Goal: Task Accomplishment & Management: Use online tool/utility

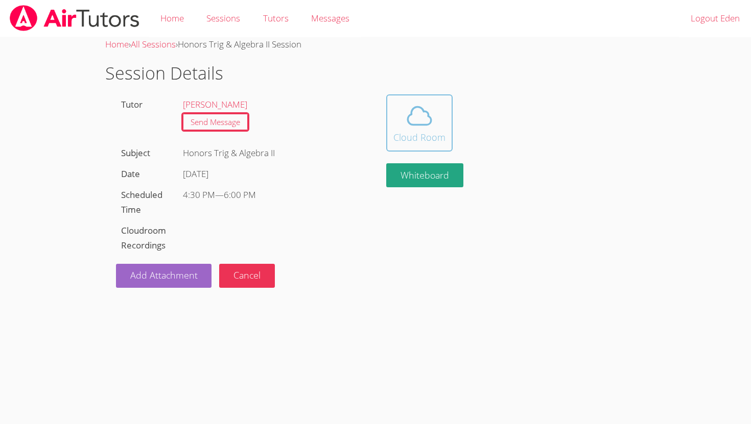
click at [423, 110] on icon at bounding box center [419, 116] width 29 height 29
click at [213, 17] on link "Sessions" at bounding box center [223, 18] width 56 height 37
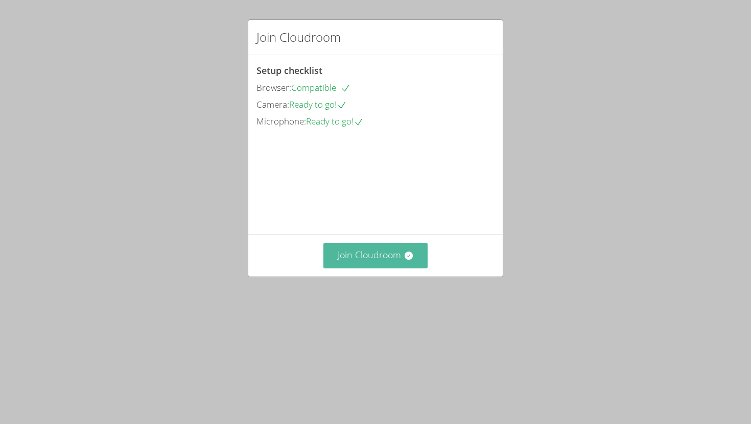
click at [356, 268] on button "Join Cloudroom" at bounding box center [375, 255] width 105 height 25
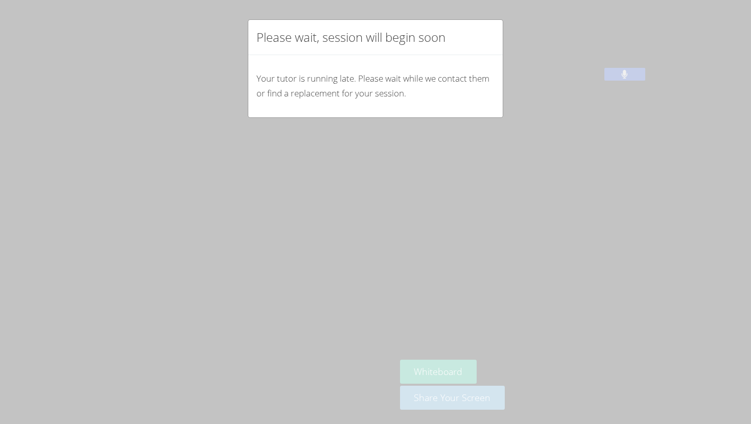
click at [635, 222] on div "Please wait, session will begin soon Your tutor is running late. Please wait wh…" at bounding box center [375, 212] width 751 height 424
click at [564, 135] on div "Please wait, session will begin soon Your tutor is running late. Please wait wh…" at bounding box center [375, 212] width 751 height 424
click at [437, 71] on p "Your tutor is running late. Please wait while we contact them or find a replace…" at bounding box center [375, 86] width 238 height 30
click at [485, 141] on div "Please wait, session will begin soon Your tutor is running late. Please wait wh…" at bounding box center [375, 212] width 751 height 424
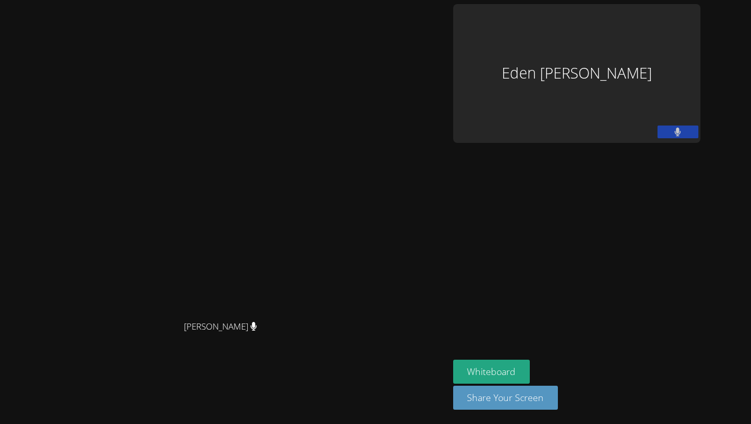
click at [301, 90] on video at bounding box center [224, 192] width 153 height 248
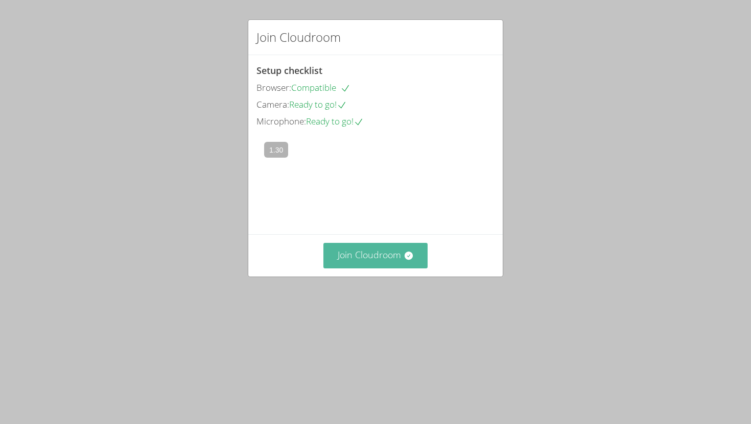
click at [386, 268] on button "Join Cloudroom" at bounding box center [375, 255] width 105 height 25
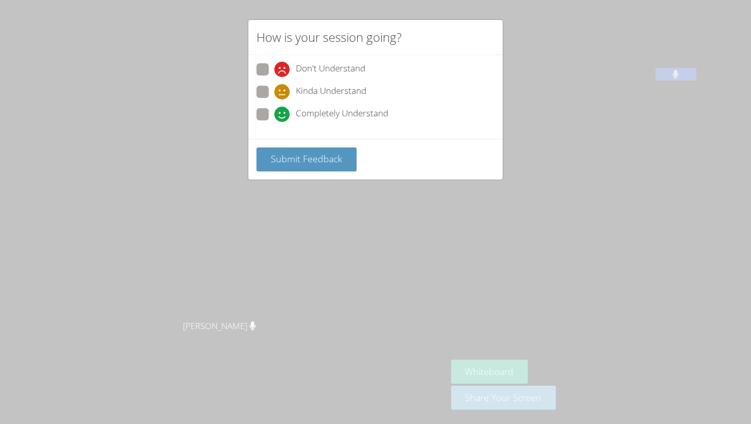
click at [274, 122] on span at bounding box center [274, 122] width 0 height 0
click at [274, 110] on input "Completely Understand" at bounding box center [278, 112] width 9 height 9
radio input "true"
click at [283, 151] on button "Submit Feedback" at bounding box center [306, 160] width 100 height 24
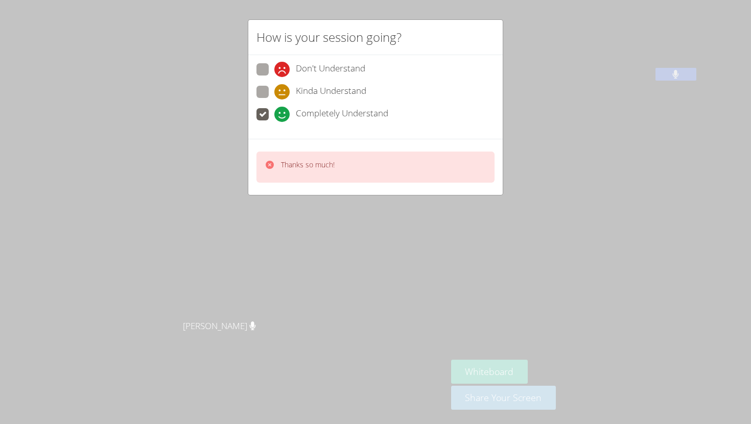
click at [265, 259] on div "How is your session going? Don't Understand Kinda Understand Completely Underst…" at bounding box center [375, 212] width 751 height 424
